Goal: Task Accomplishment & Management: Manage account settings

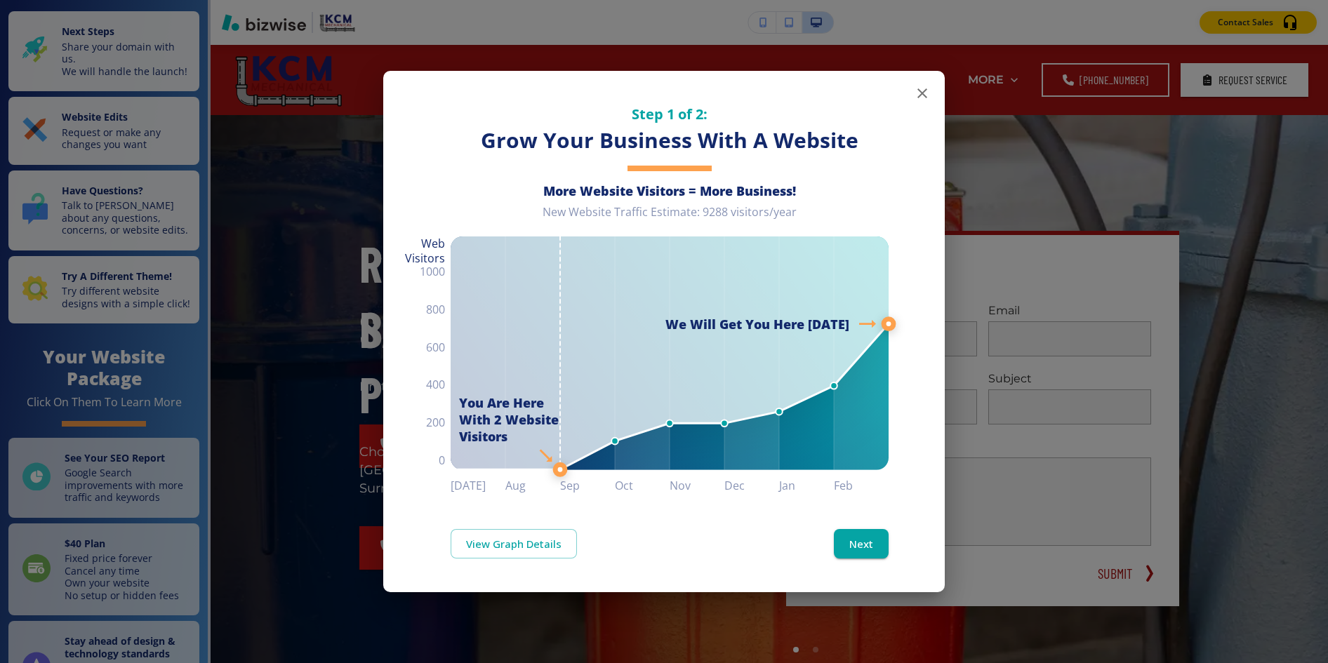
click at [922, 91] on icon "button" at bounding box center [922, 93] width 17 height 17
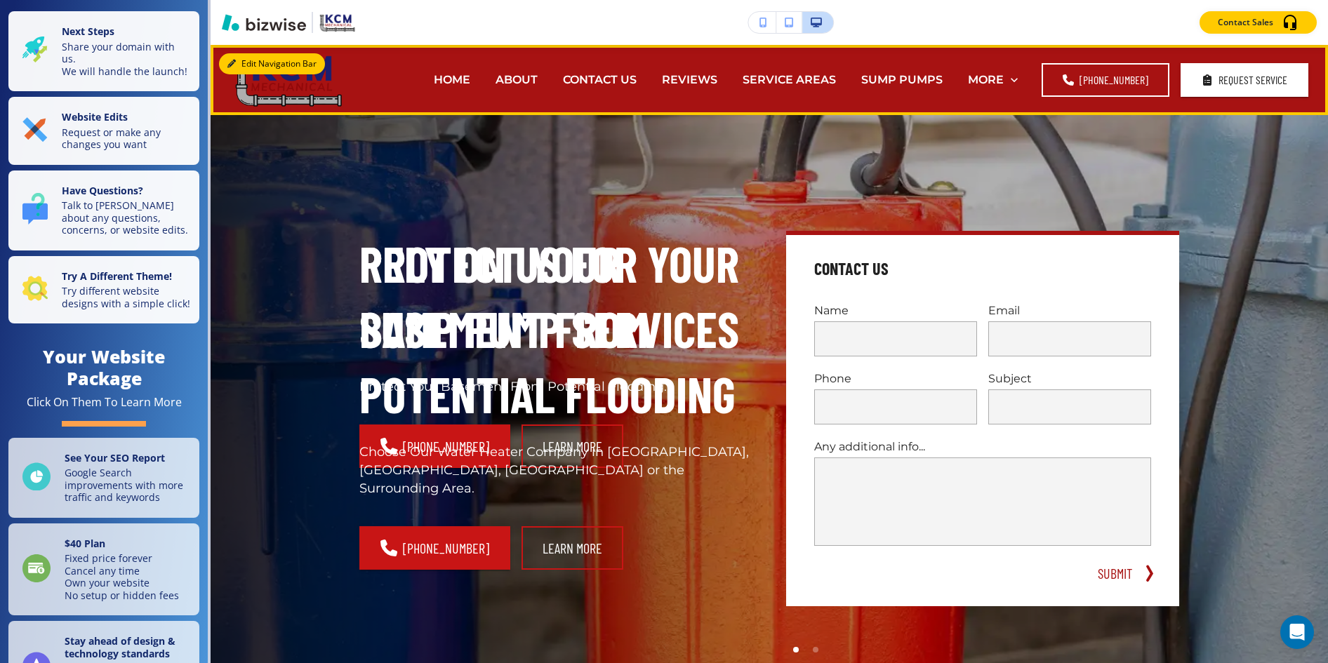
click at [243, 58] on button "Edit Navigation Bar" at bounding box center [272, 63] width 106 height 21
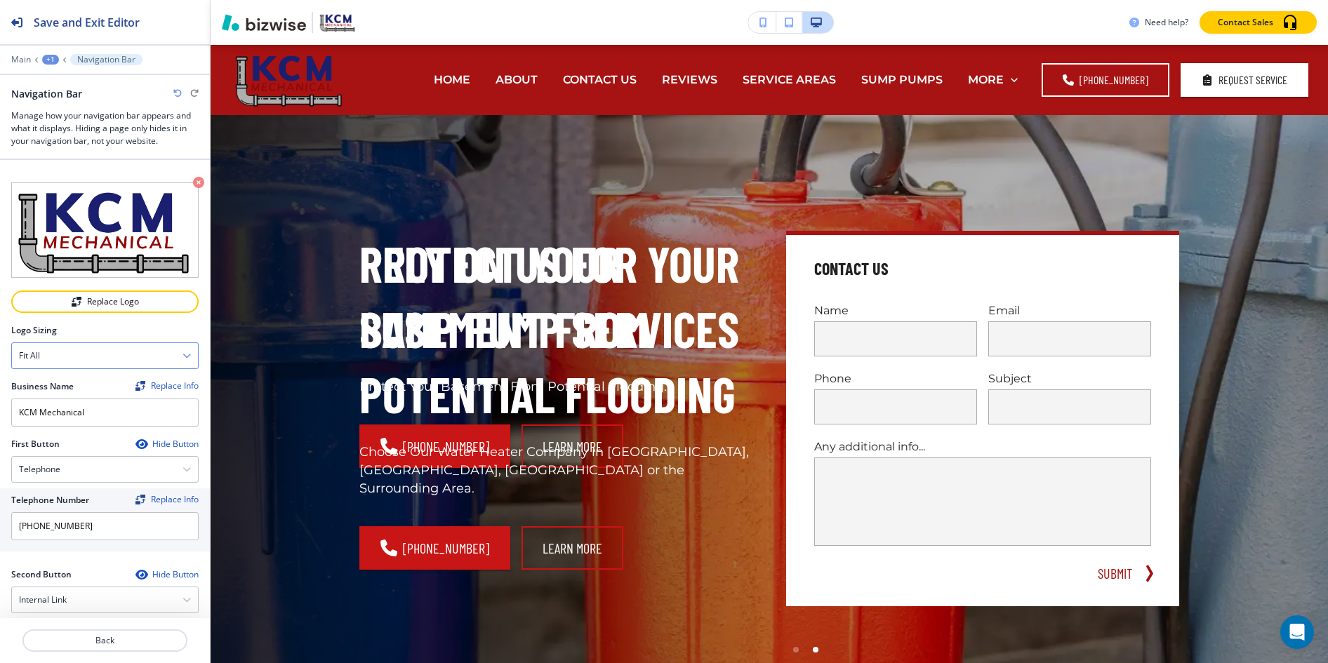
scroll to position [583, 0]
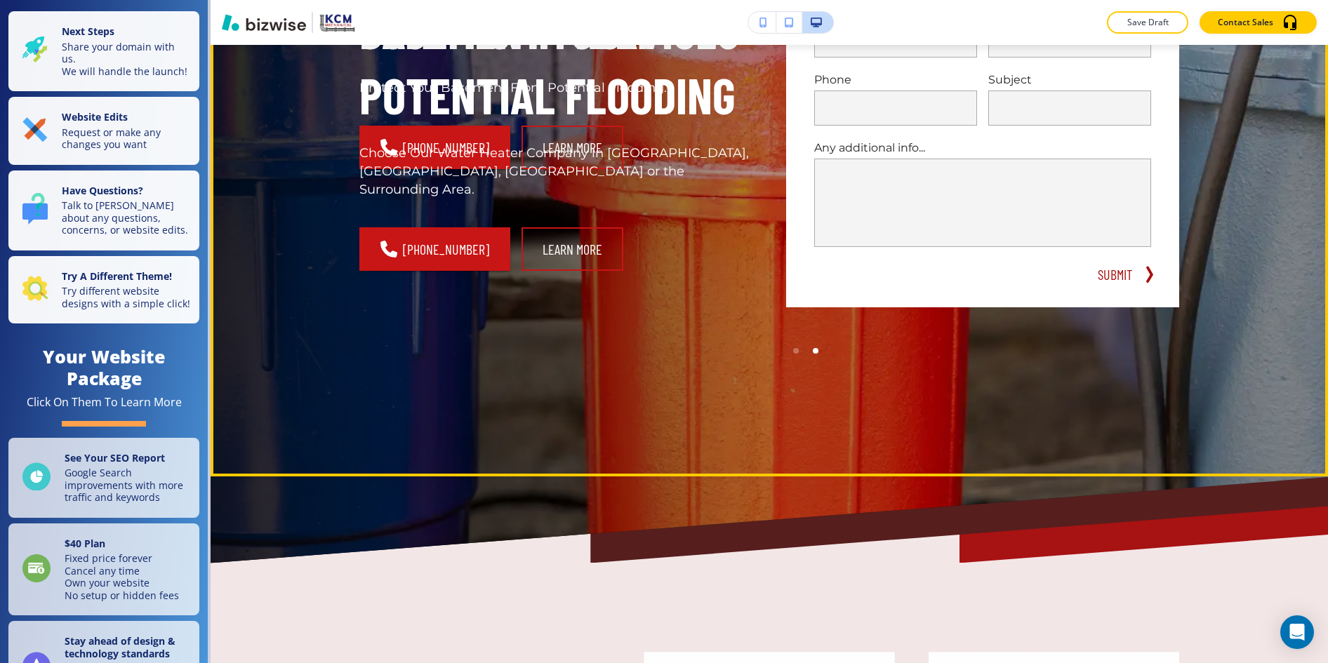
scroll to position [138, 0]
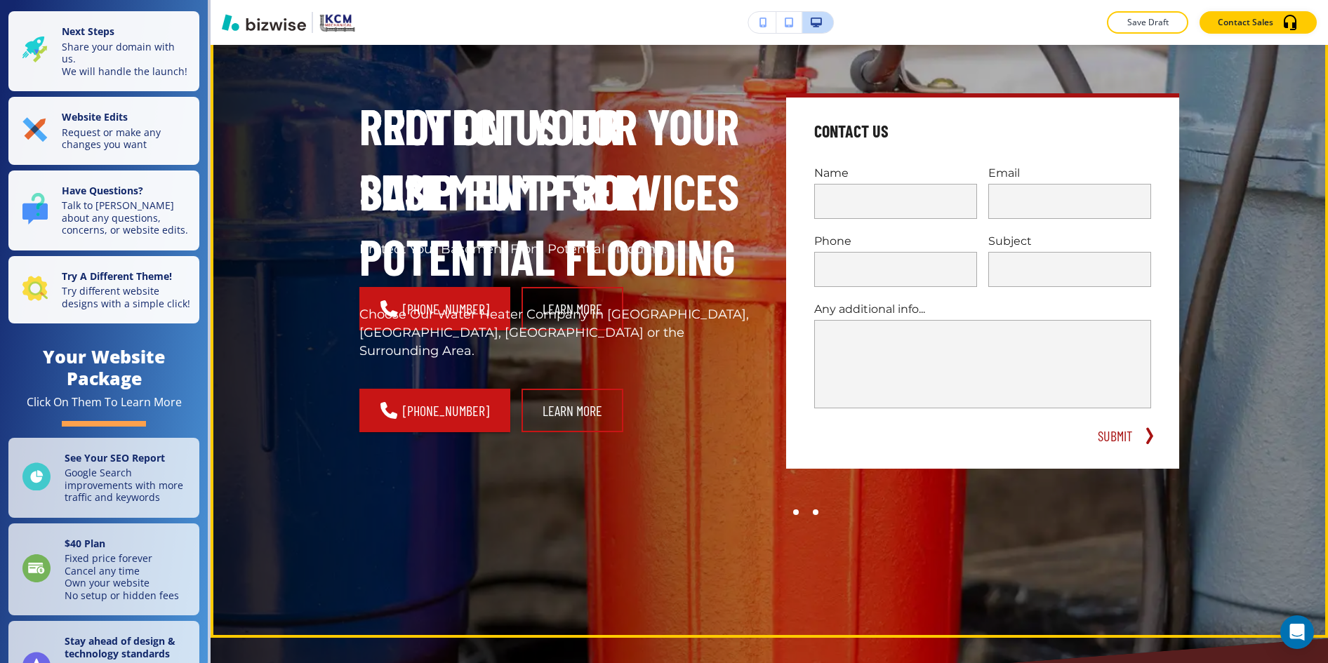
click at [821, 511] on div at bounding box center [816, 513] width 20 height 20
click at [797, 511] on div at bounding box center [796, 513] width 6 height 6
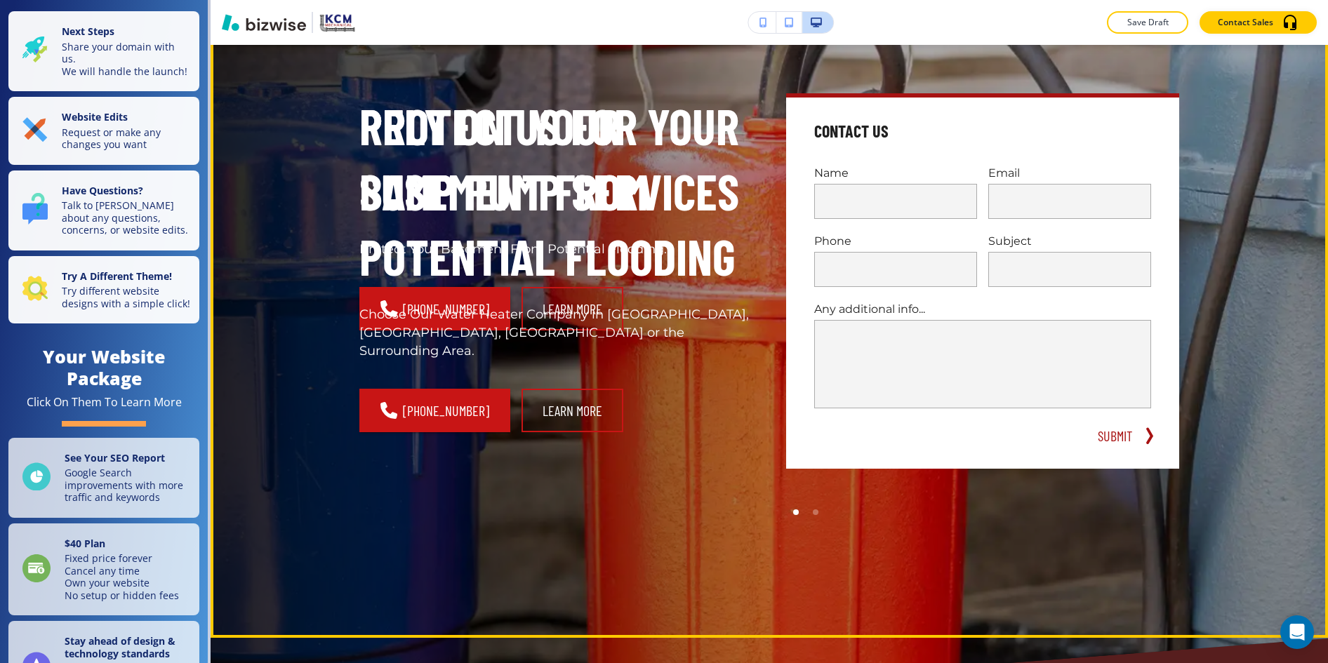
scroll to position [0, 0]
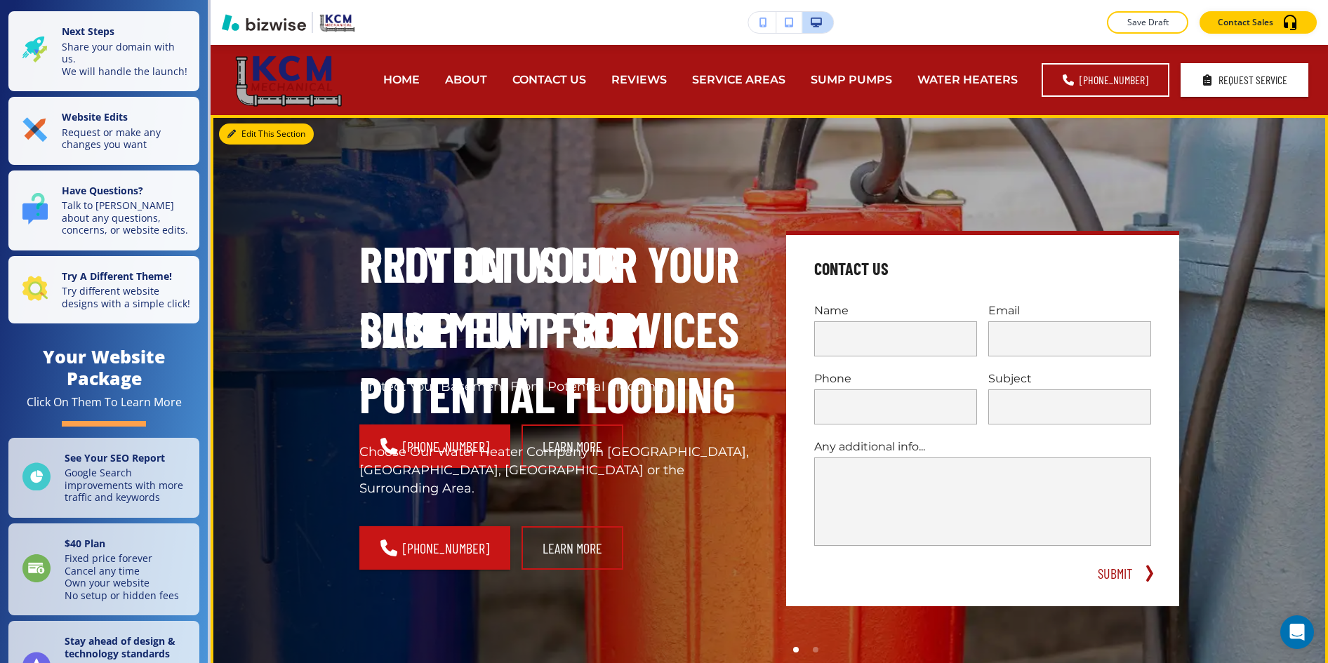
click at [243, 134] on button "Edit This Section" at bounding box center [266, 134] width 95 height 21
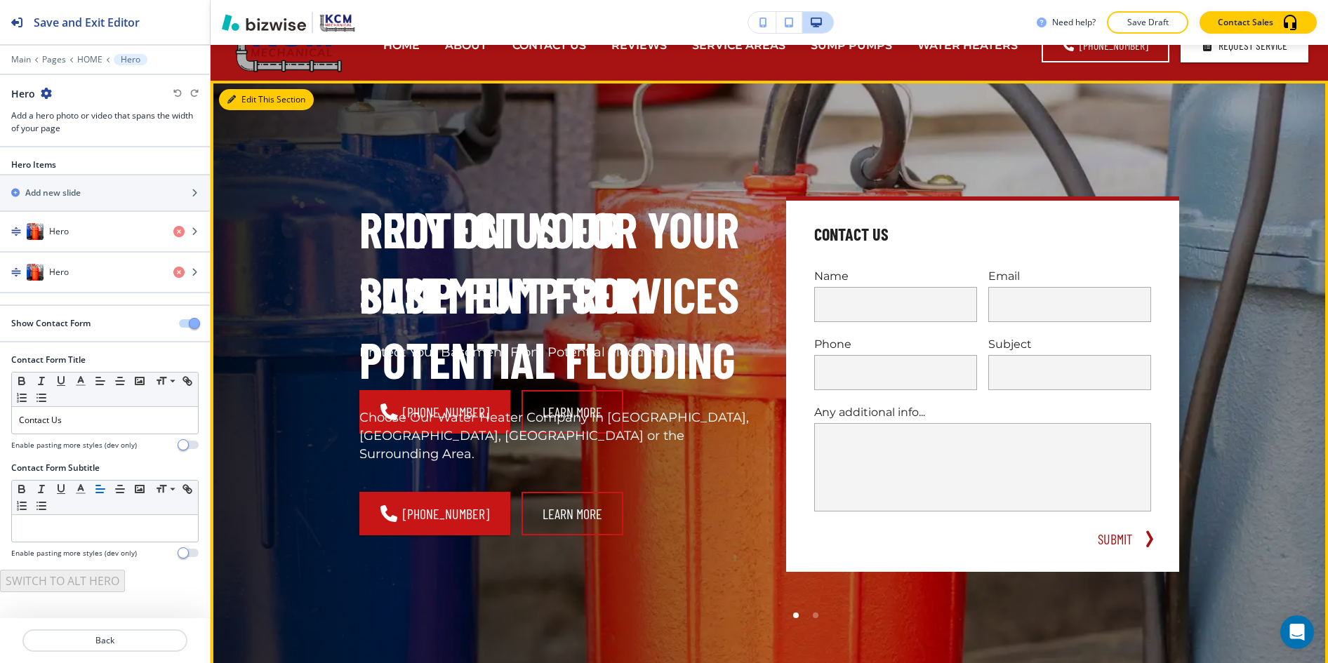
scroll to position [70, 0]
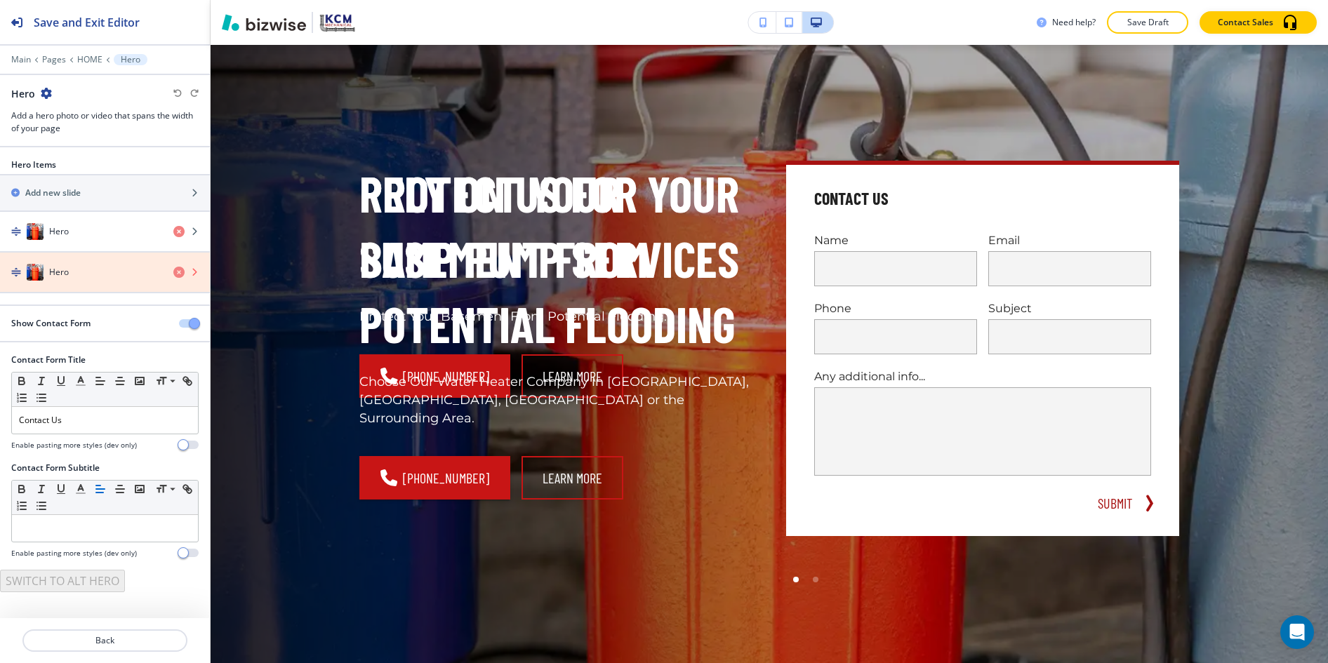
click at [178, 272] on icon "button" at bounding box center [178, 272] width 11 height 11
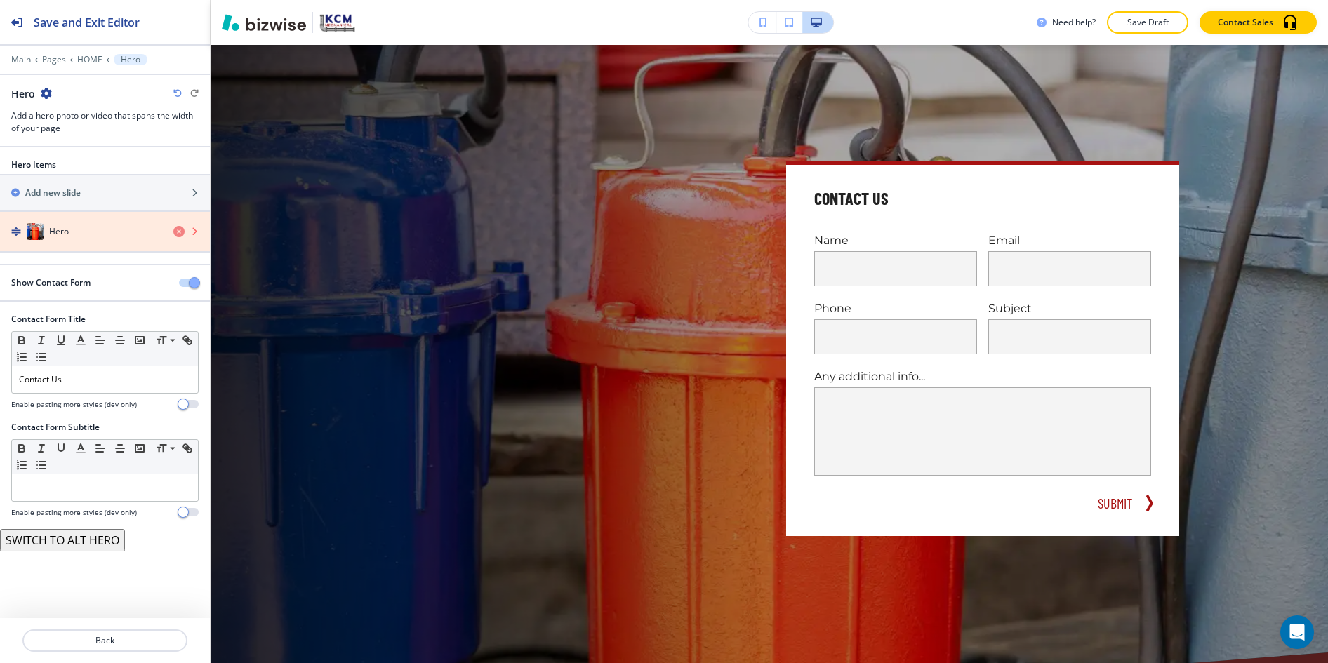
click at [178, 234] on icon "button" at bounding box center [178, 231] width 11 height 11
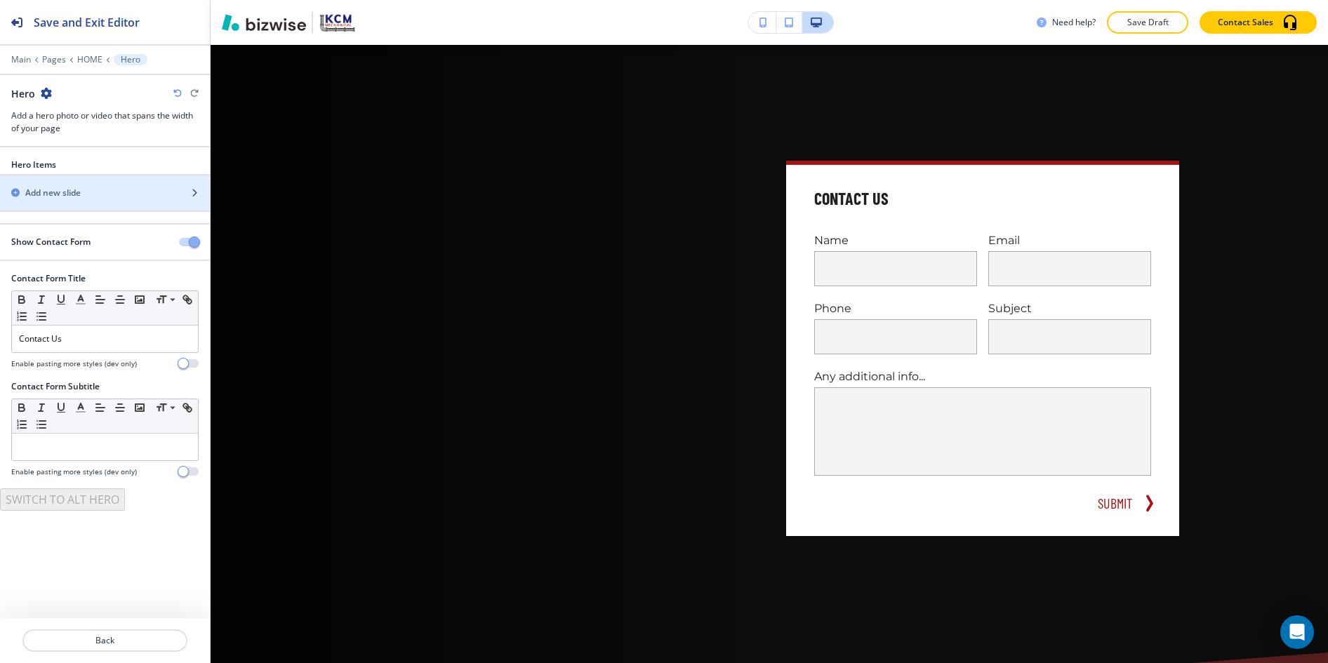
click at [90, 199] on div "button" at bounding box center [105, 204] width 210 height 11
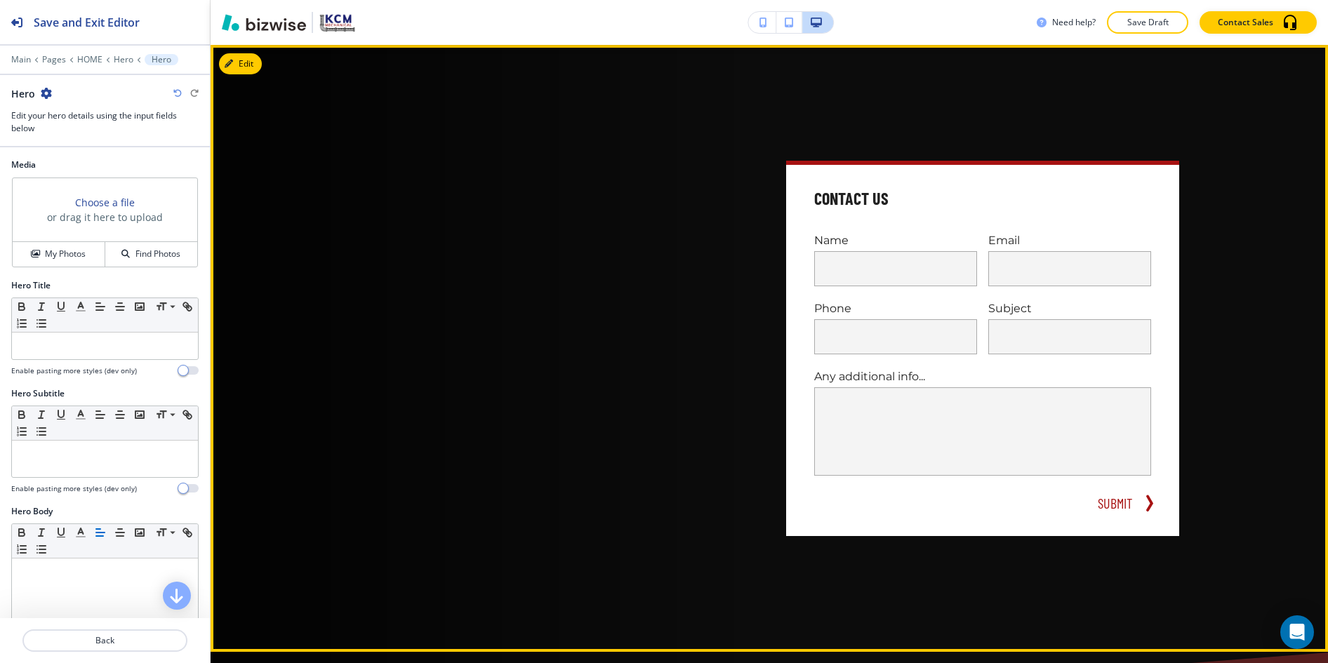
scroll to position [0, 0]
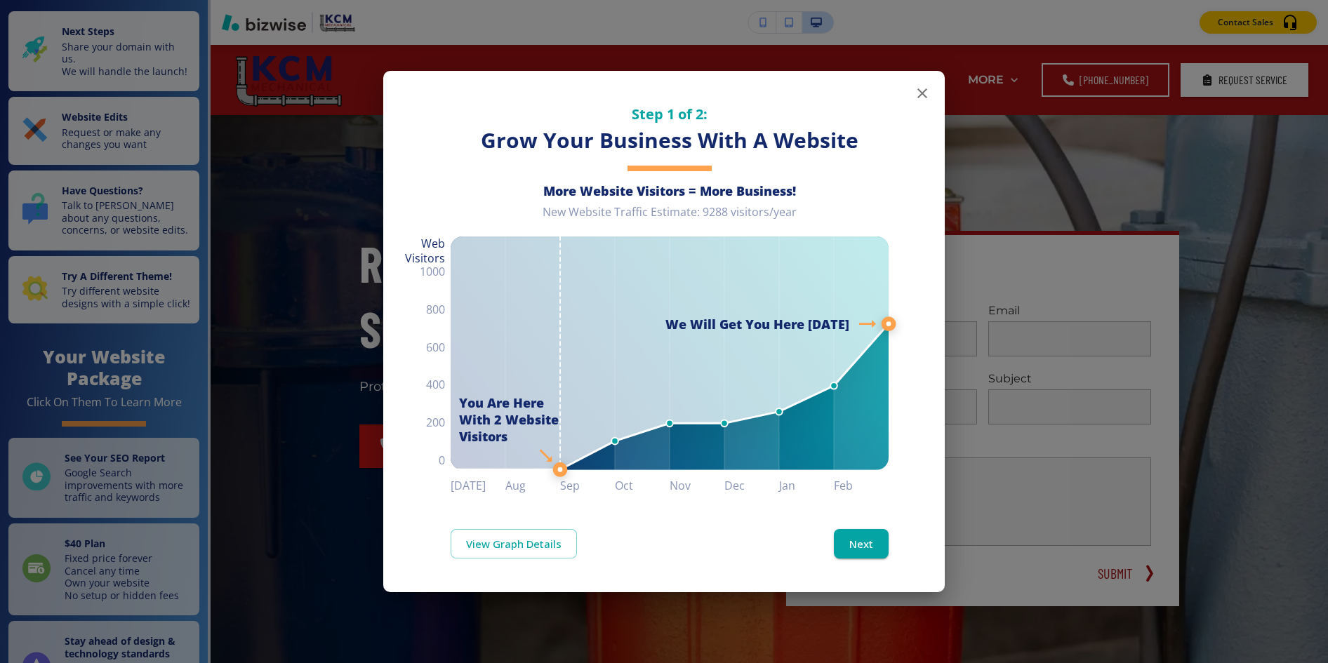
click at [920, 88] on icon "button" at bounding box center [922, 93] width 17 height 17
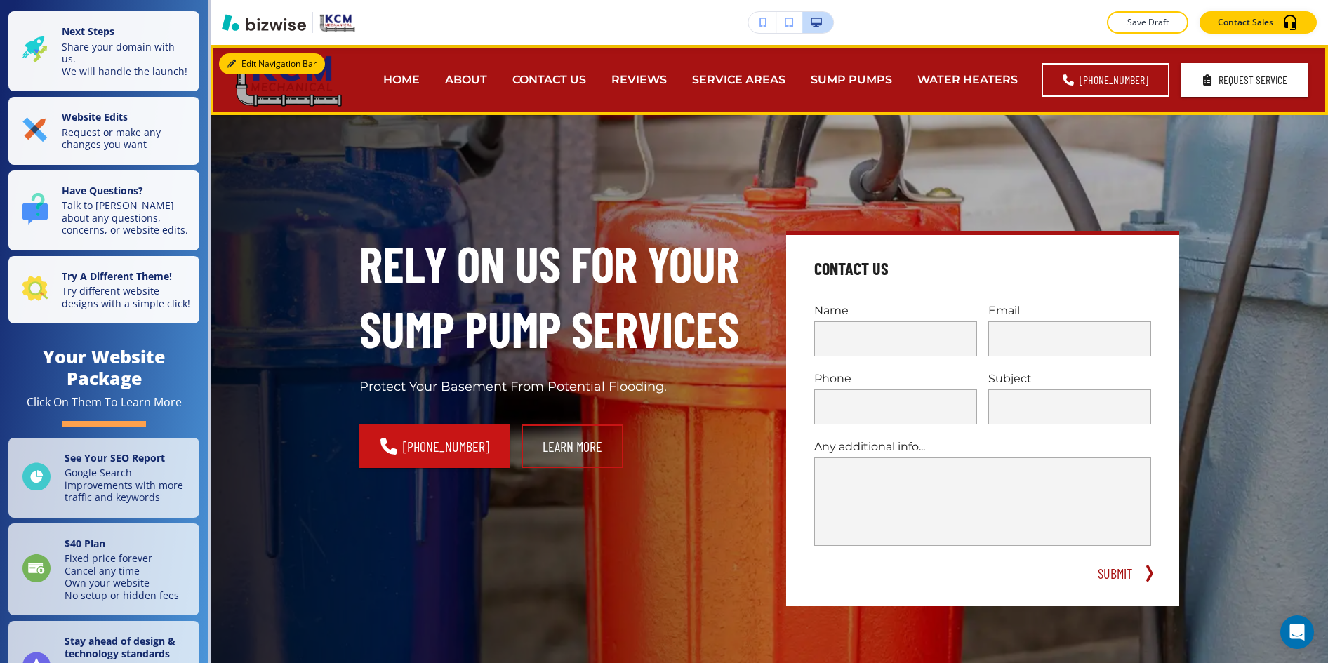
click at [236, 62] on button "Edit Navigation Bar" at bounding box center [272, 63] width 106 height 21
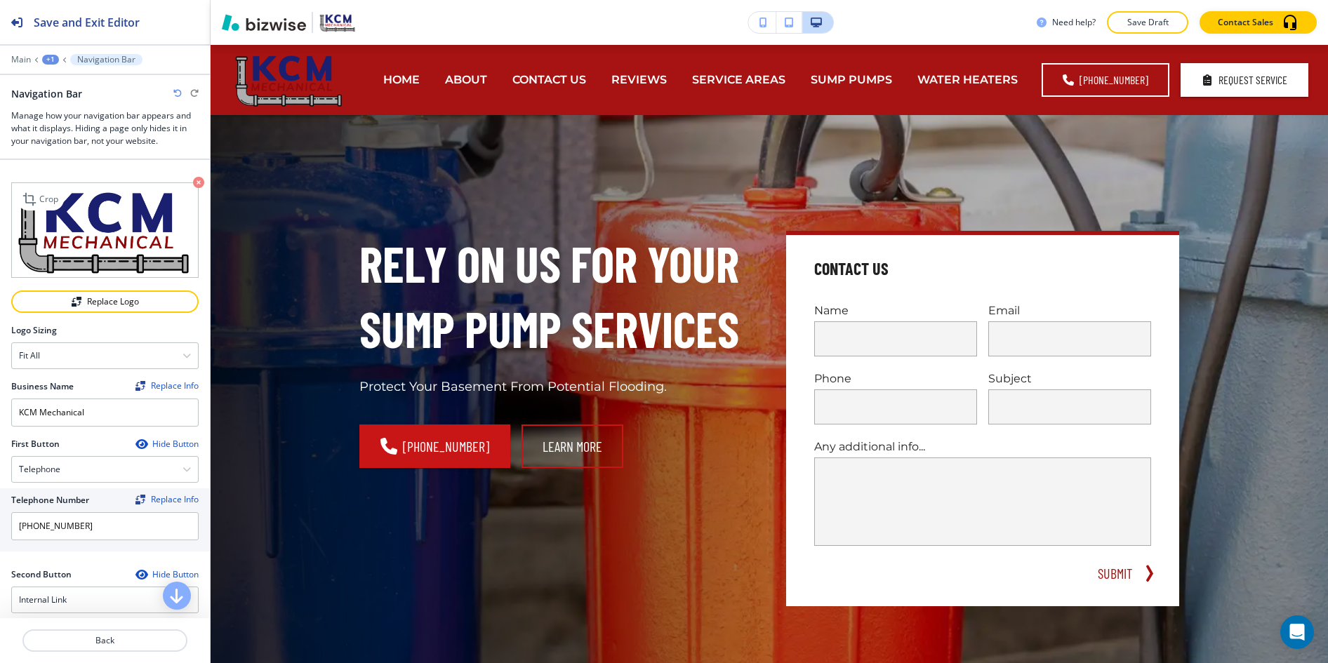
scroll to position [446, 0]
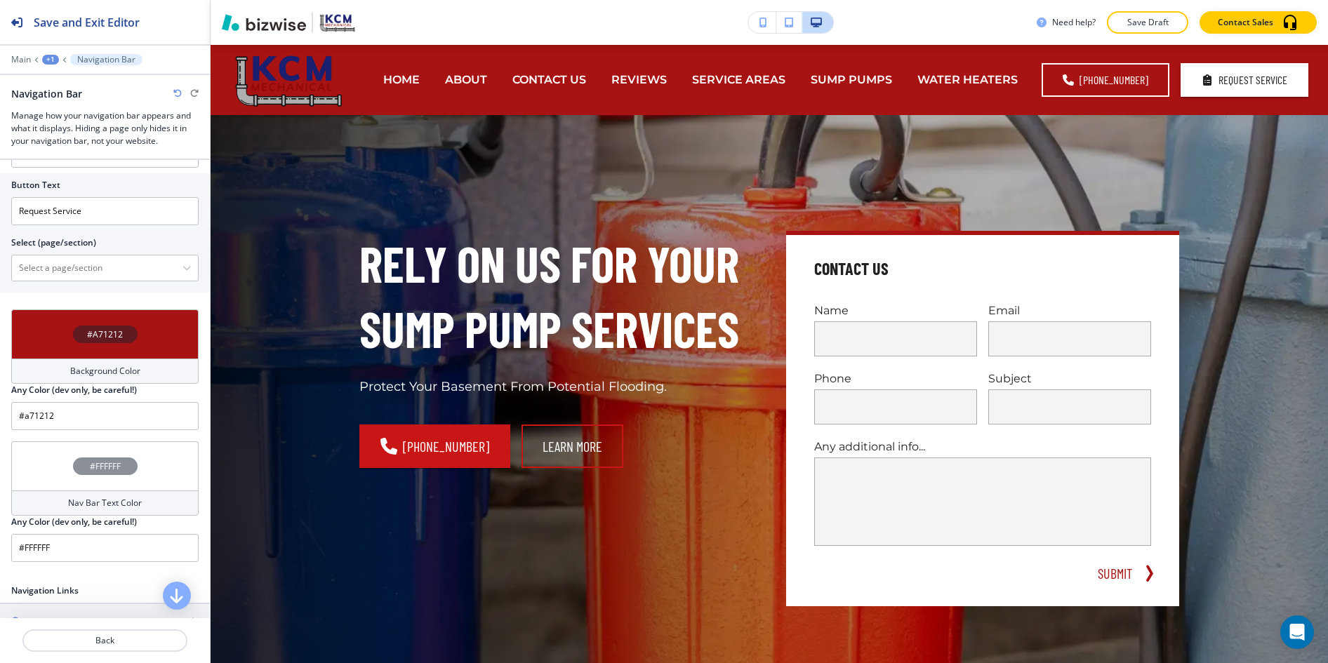
click at [100, 332] on h4 "#A71212" at bounding box center [105, 335] width 36 height 13
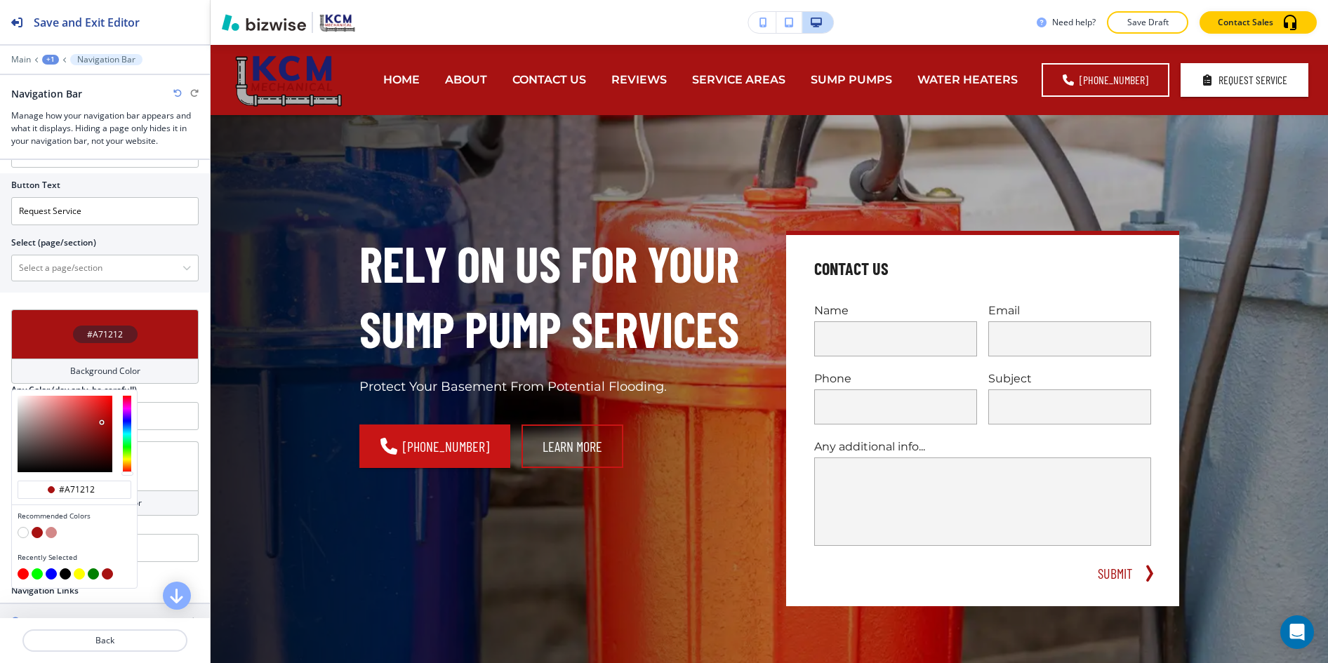
click at [23, 531] on button "button" at bounding box center [23, 532] width 11 height 11
type input "#FFFFFF"
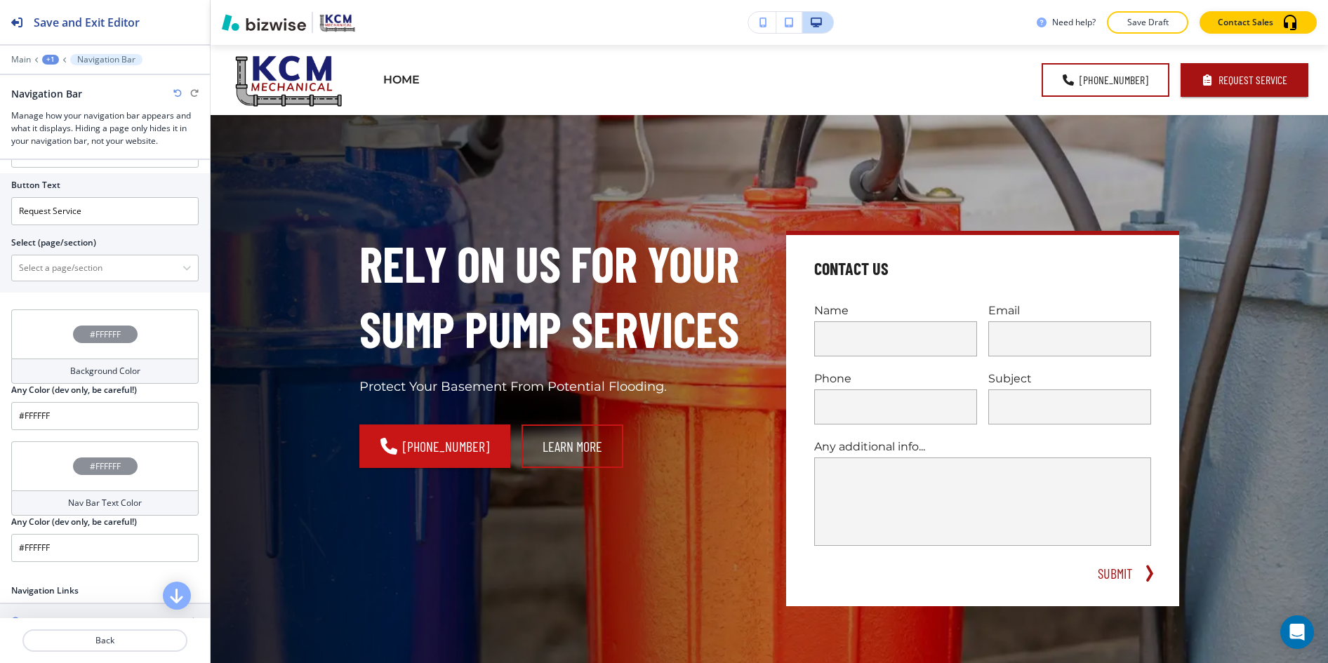
click at [107, 468] on h4 "#FFFFFF" at bounding box center [105, 467] width 31 height 13
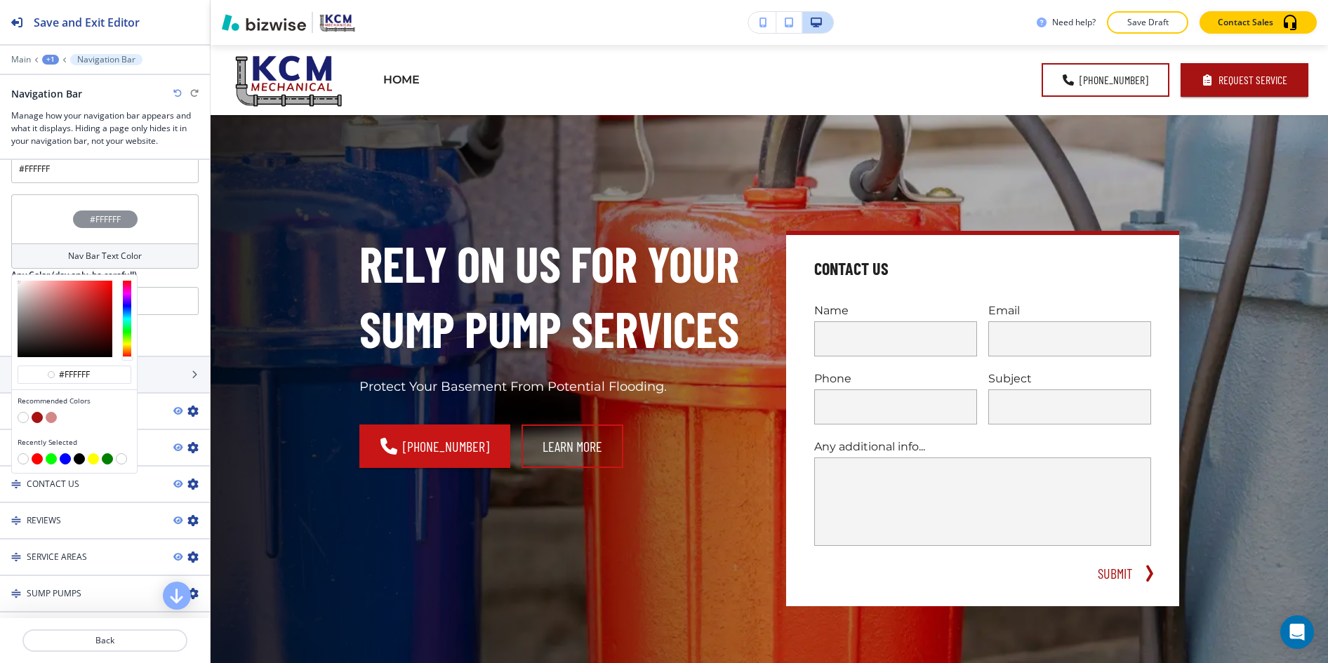
click at [37, 412] on button "button" at bounding box center [37, 417] width 11 height 11
type input "#a71212"
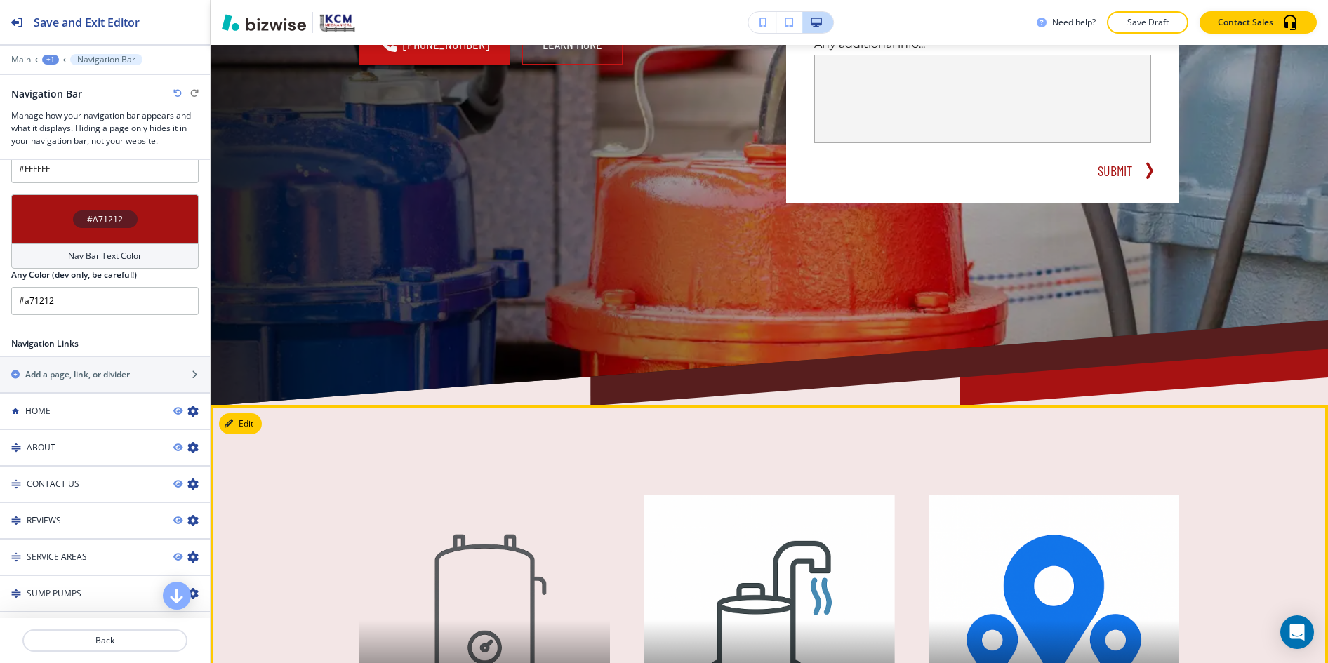
scroll to position [831, 0]
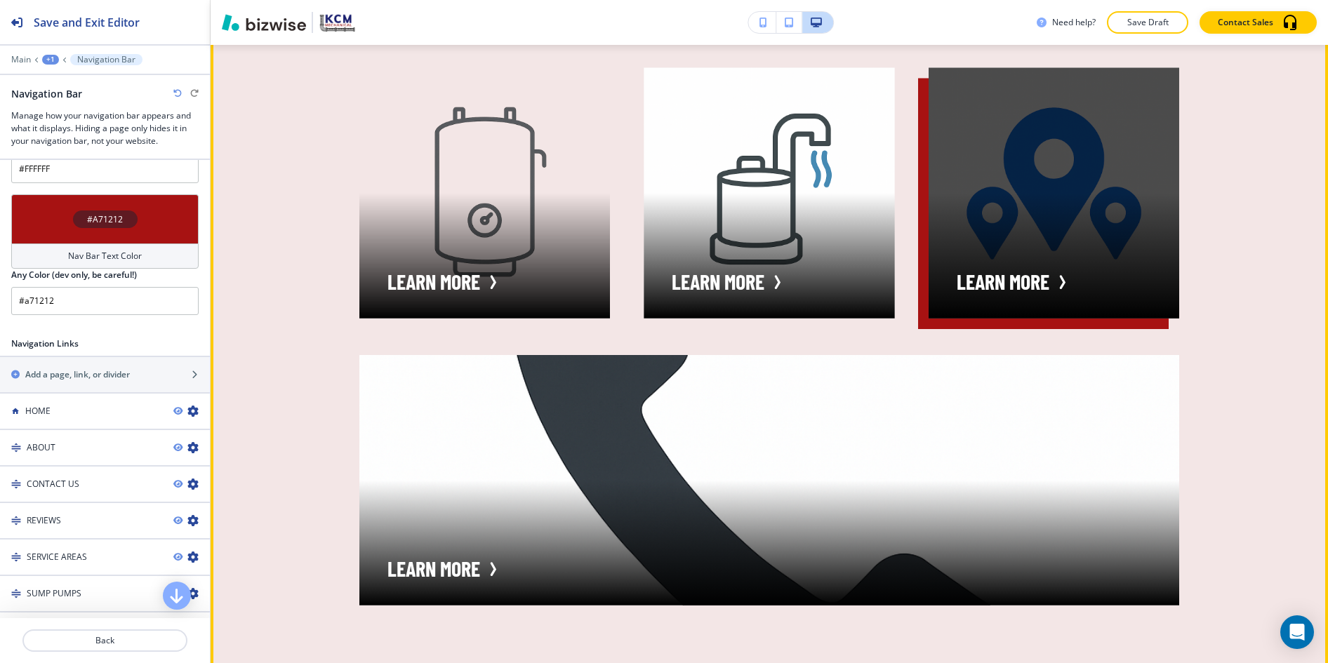
click at [994, 262] on div "button" at bounding box center [1054, 192] width 251 height 251
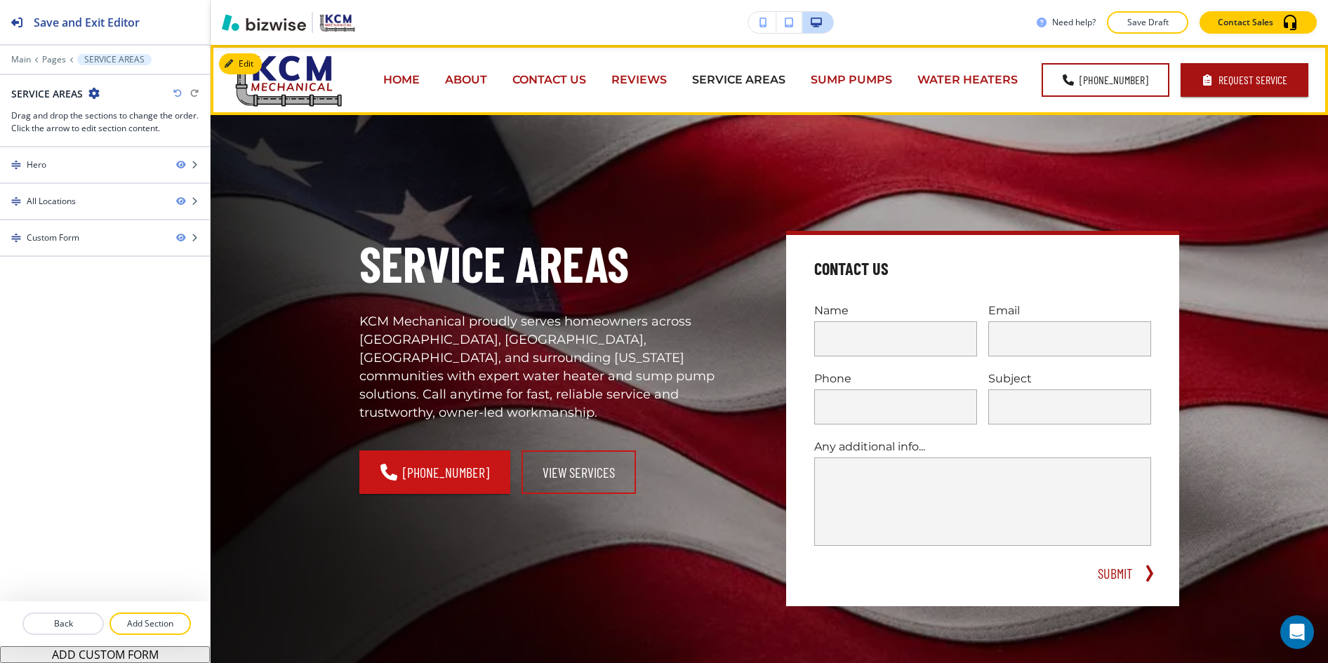
click at [420, 79] on p "HOME" at bounding box center [401, 80] width 37 height 16
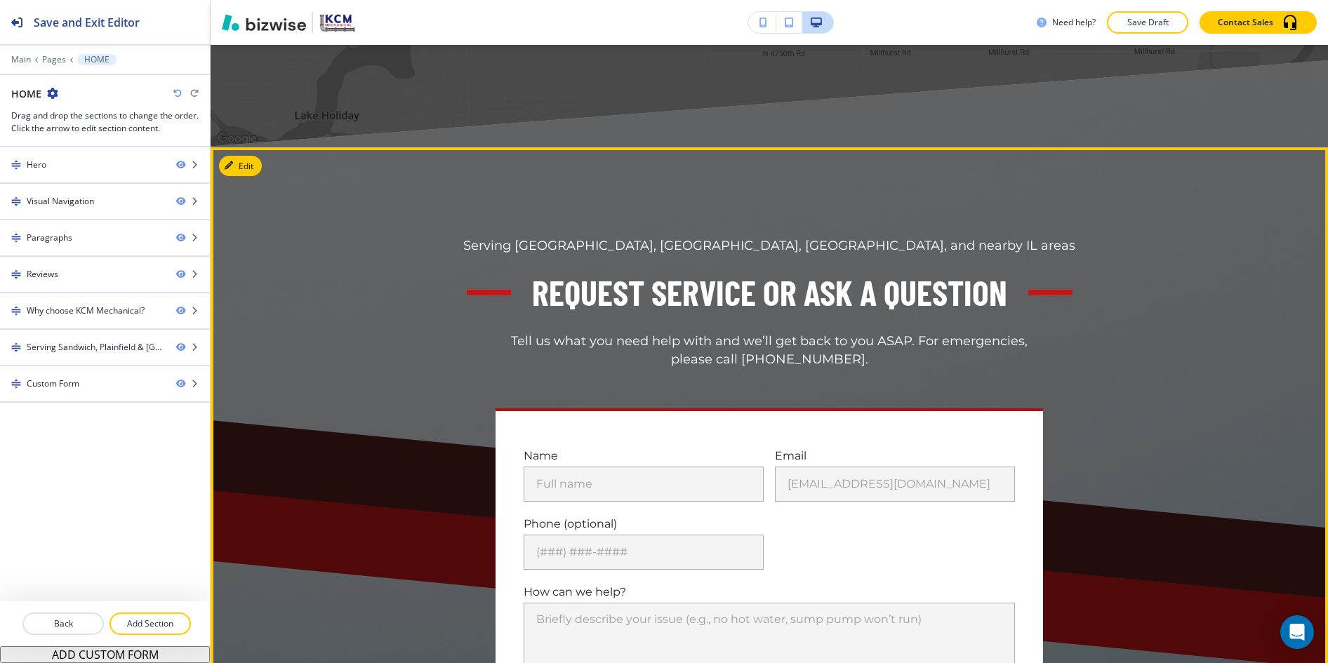
scroll to position [6343, 0]
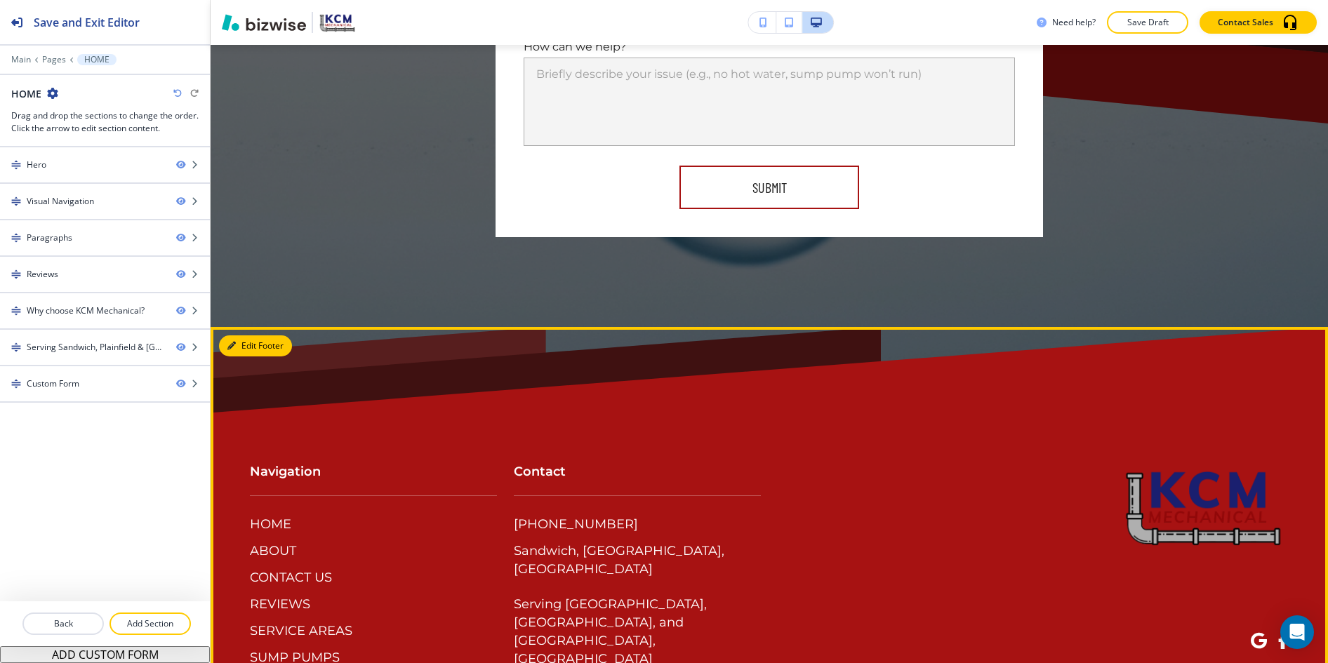
click at [242, 336] on button "Edit Footer" at bounding box center [255, 346] width 73 height 21
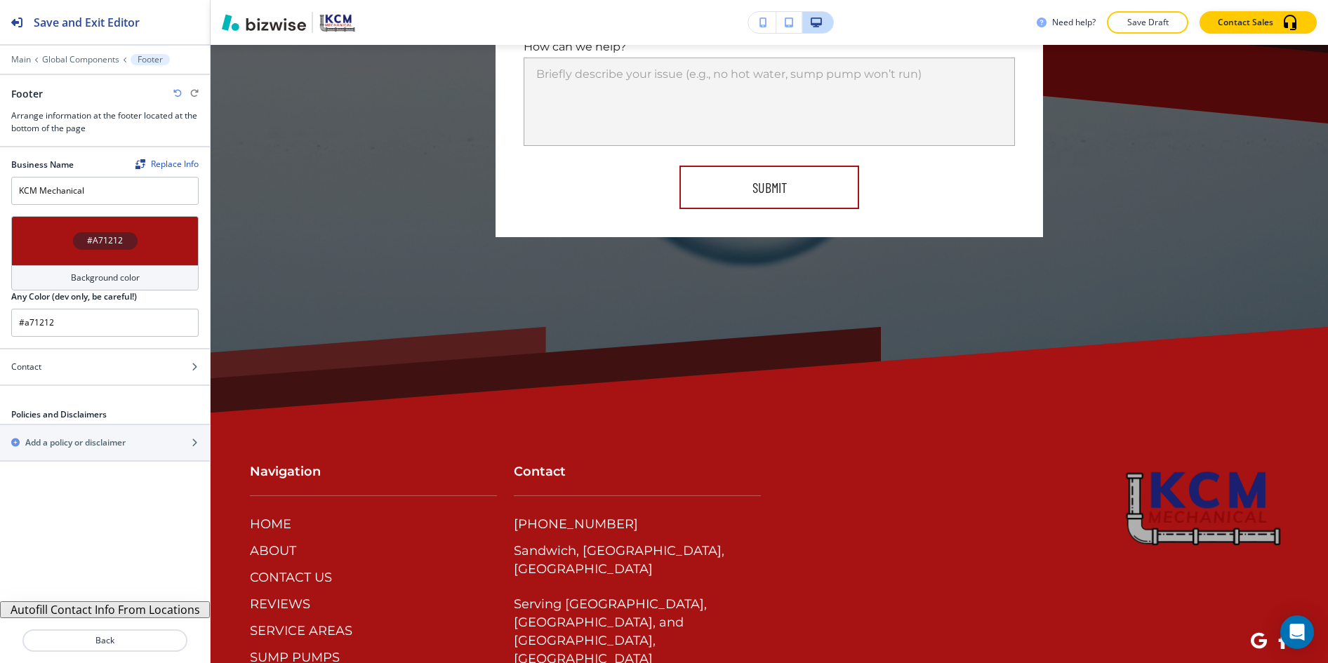
click at [76, 270] on div "Background color" at bounding box center [104, 277] width 187 height 25
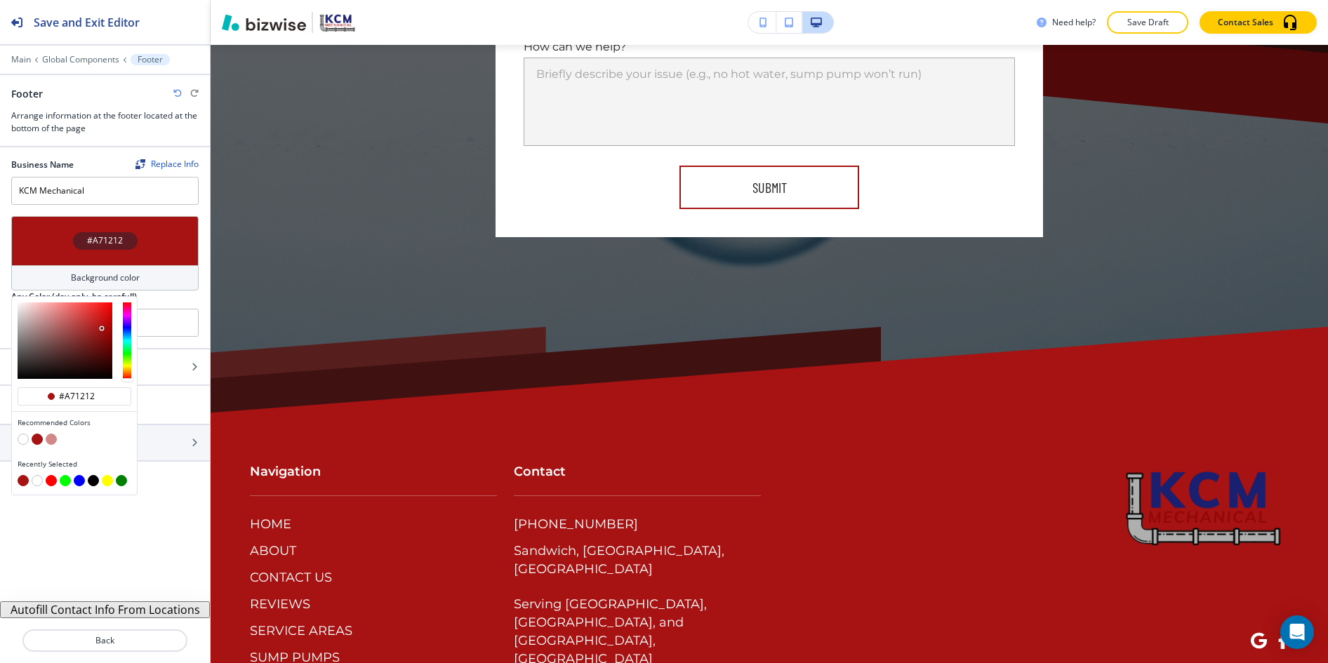
click at [22, 442] on button "button" at bounding box center [23, 439] width 11 height 11
type input "#FFFFFF"
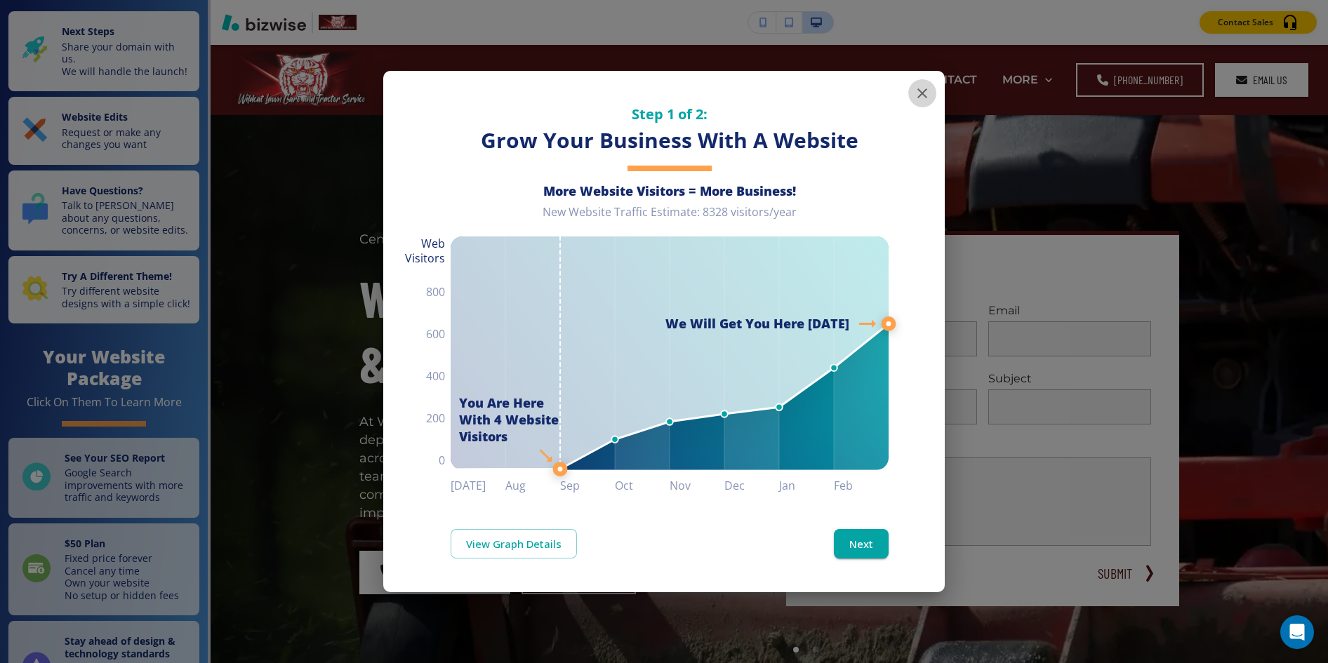
click at [927, 85] on icon "button" at bounding box center [922, 93] width 17 height 17
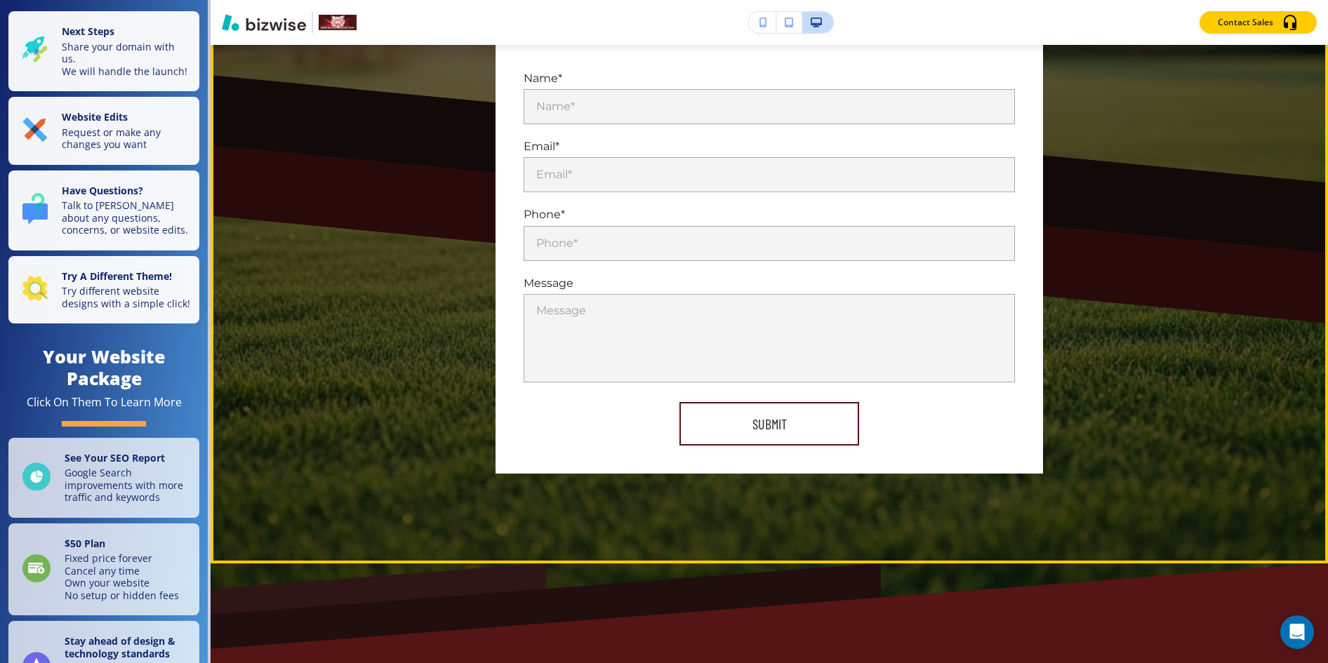
scroll to position [8994, 0]
